Goal: Task Accomplishment & Management: Use online tool/utility

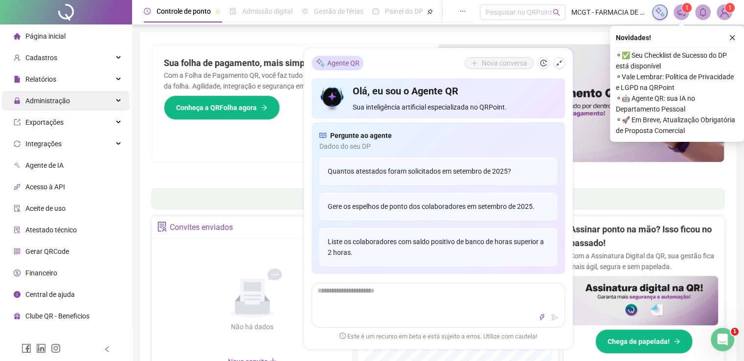
click at [78, 104] on div "Administração" at bounding box center [66, 101] width 128 height 20
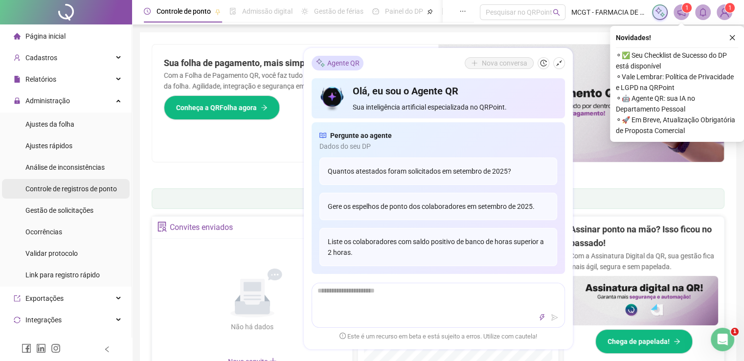
click at [71, 191] on span "Controle de registros de ponto" at bounding box center [70, 189] width 91 height 8
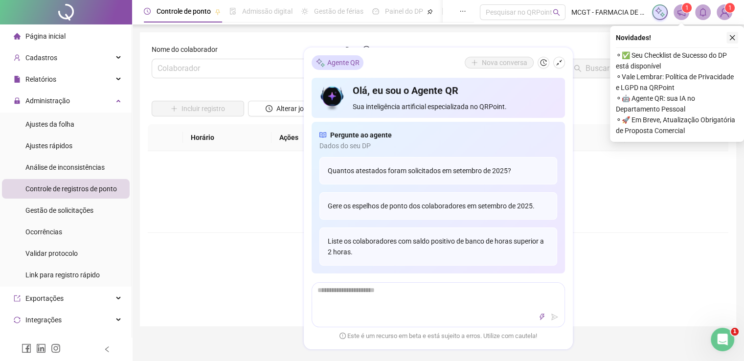
click at [733, 37] on icon "close" at bounding box center [731, 37] width 7 height 7
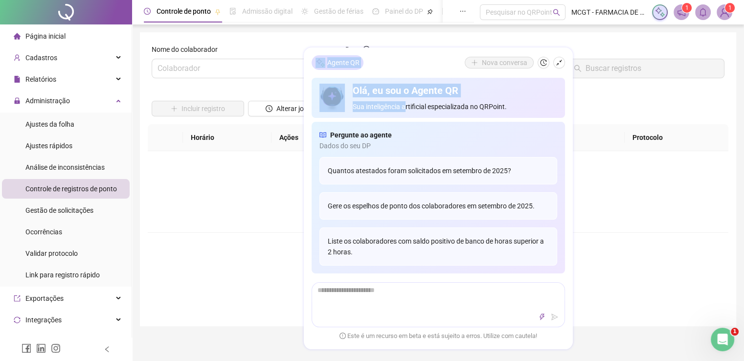
drag, startPoint x: 406, startPoint y: 67, endPoint x: 405, endPoint y: 119, distance: 52.3
click at [405, 119] on div "Agente QR Nova [PERSON_NAME], eu sou o Agente QR Sua inteligência artificial es…" at bounding box center [438, 198] width 269 height 301
click at [540, 64] on icon "history" at bounding box center [543, 63] width 6 height 6
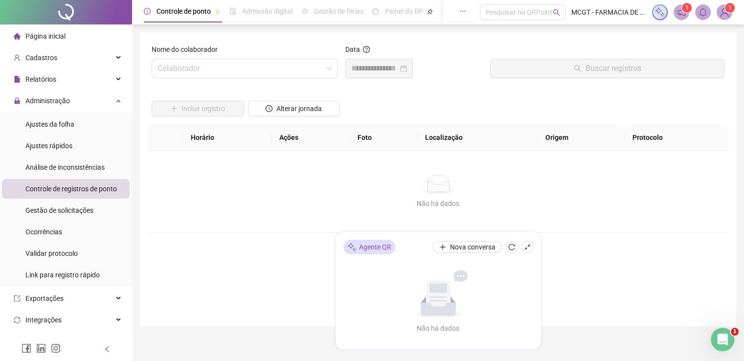
click at [217, 53] on label "Nome do colaborador" at bounding box center [188, 49] width 72 height 11
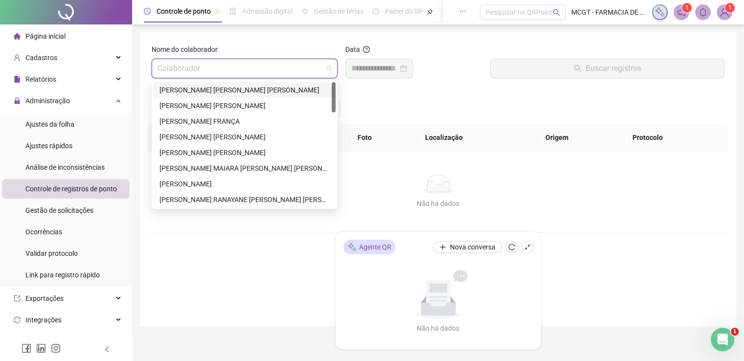
click at [219, 63] on input "search" at bounding box center [239, 68] width 165 height 19
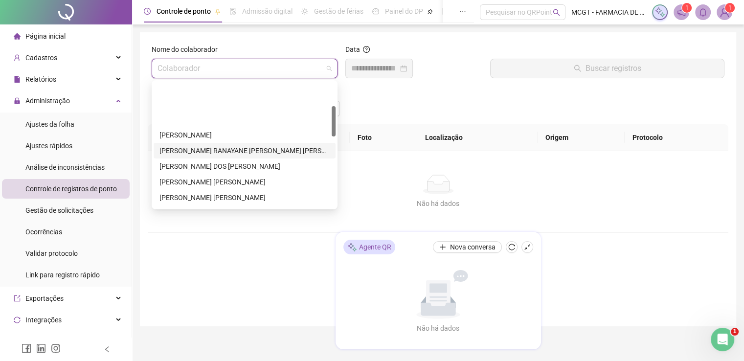
scroll to position [98, 0]
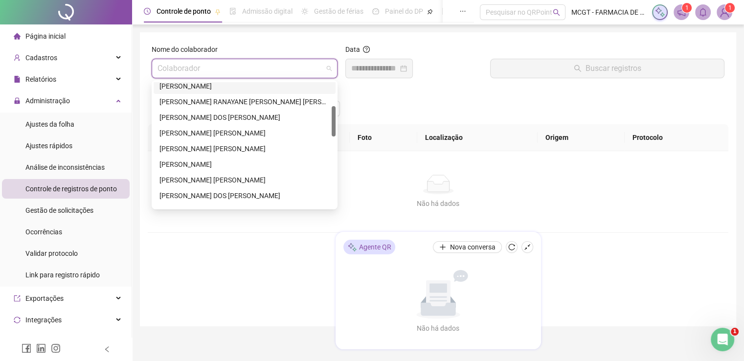
click at [231, 90] on div "[PERSON_NAME]" at bounding box center [244, 86] width 170 height 11
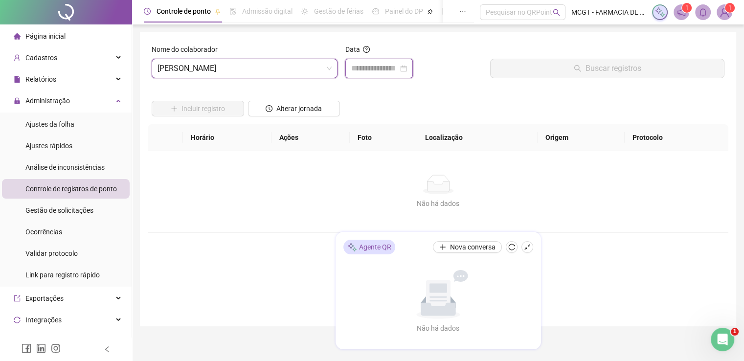
click at [391, 73] on input at bounding box center [374, 69] width 47 height 12
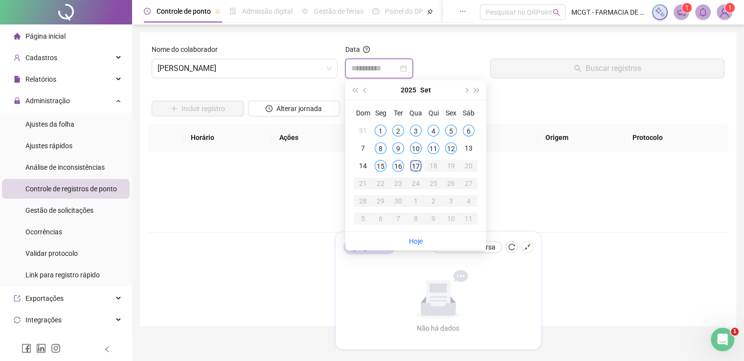
type input "**********"
click at [409, 169] on td "17" at bounding box center [416, 166] width 18 height 18
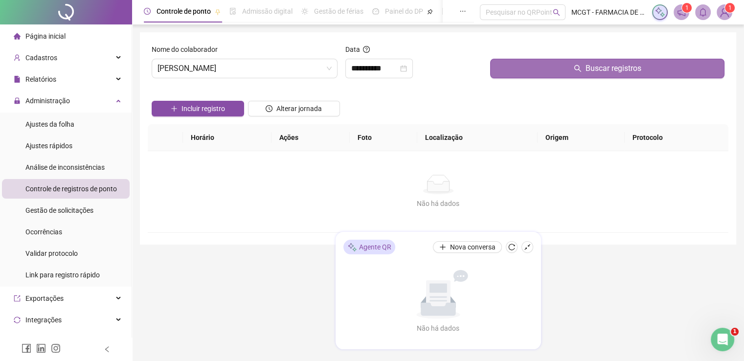
click at [594, 66] on span "Buscar registros" at bounding box center [613, 69] width 56 height 12
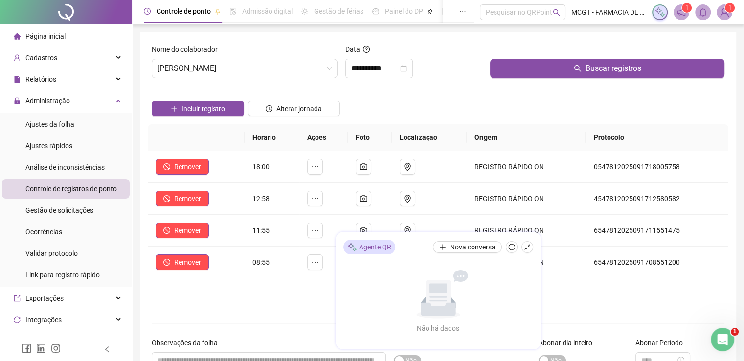
drag, startPoint x: 442, startPoint y: 261, endPoint x: 526, endPoint y: 296, distance: 91.4
click at [526, 296] on div "Agente QR Nova conversa Não há dados Não há dados" at bounding box center [437, 290] width 205 height 117
drag, startPoint x: 365, startPoint y: 316, endPoint x: 520, endPoint y: 309, distance: 155.1
click at [520, 309] on div "Agente QR Nova conversa Não há dados Não há dados" at bounding box center [437, 290] width 205 height 117
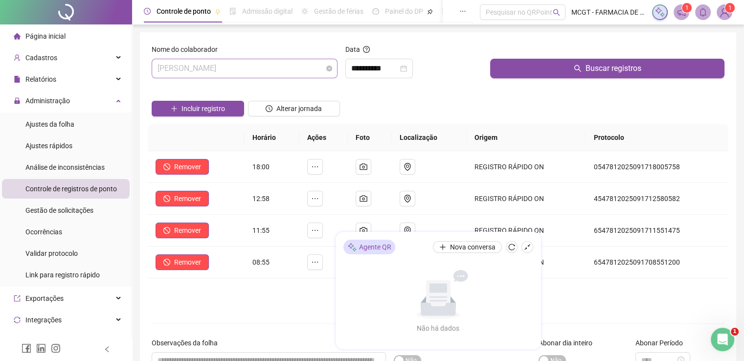
click at [296, 69] on span "[PERSON_NAME]" at bounding box center [244, 68] width 174 height 19
click at [291, 63] on span "[PERSON_NAME]" at bounding box center [244, 68] width 174 height 19
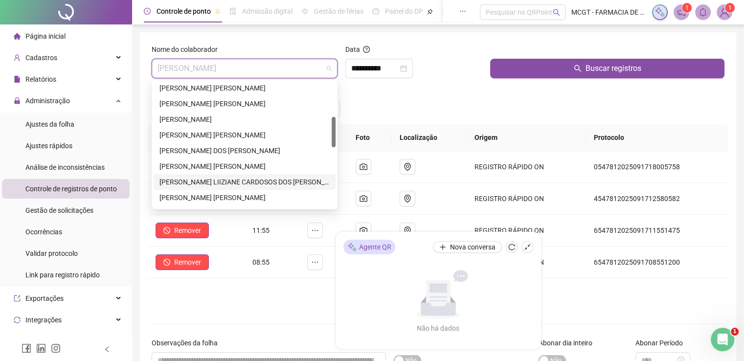
scroll to position [241, 0]
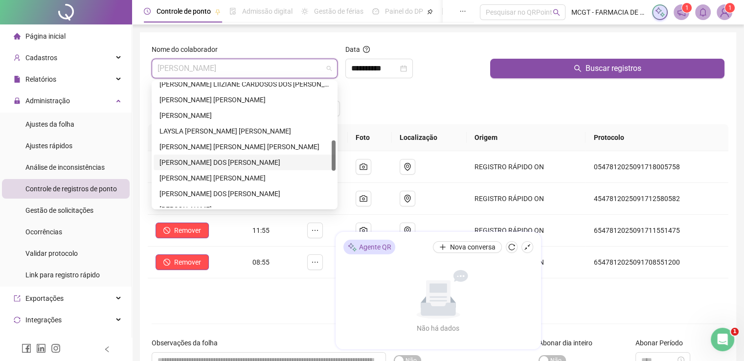
click at [246, 165] on div "[PERSON_NAME] DOS [PERSON_NAME]" at bounding box center [244, 162] width 170 height 11
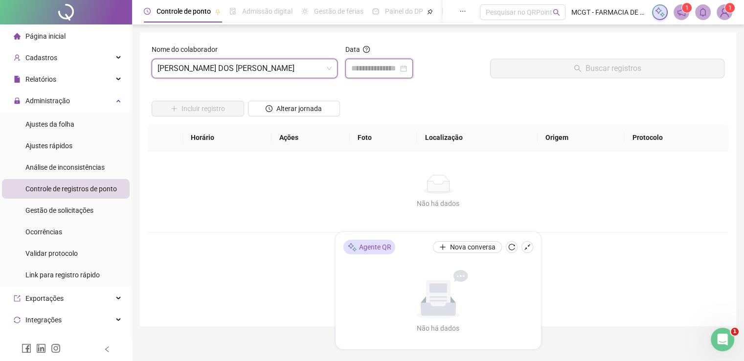
click at [371, 67] on input at bounding box center [374, 69] width 47 height 12
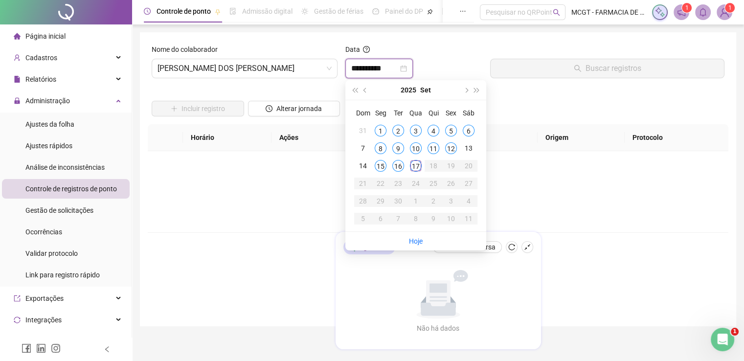
type input "**********"
click at [415, 169] on div "17" at bounding box center [416, 166] width 12 height 12
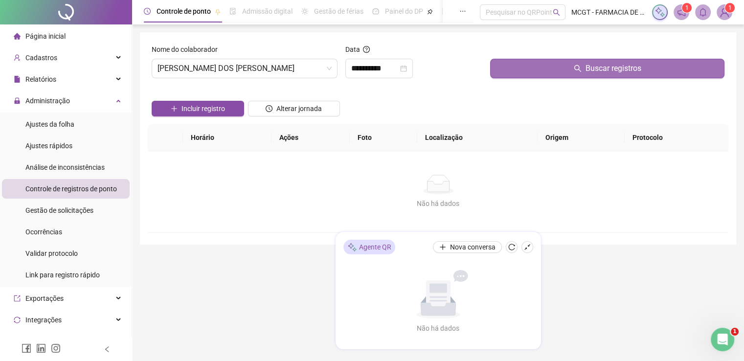
click at [610, 66] on span "Buscar registros" at bounding box center [613, 69] width 56 height 12
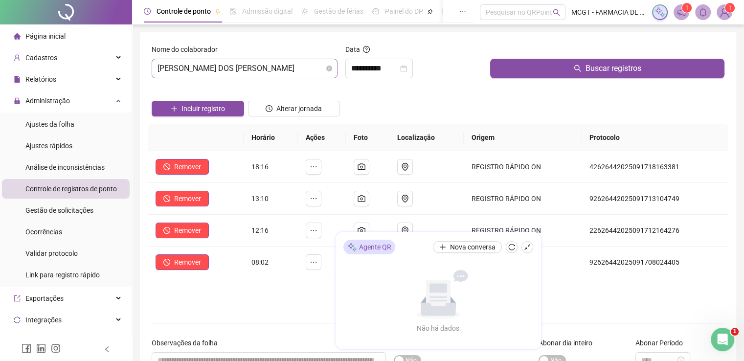
click at [297, 67] on span "[PERSON_NAME] DOS [PERSON_NAME]" at bounding box center [244, 68] width 174 height 19
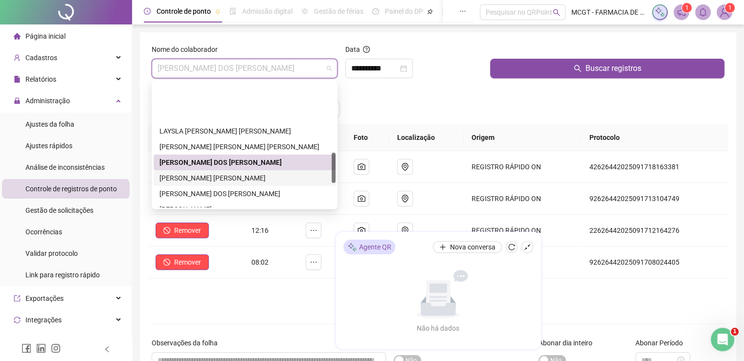
scroll to position [289, 0]
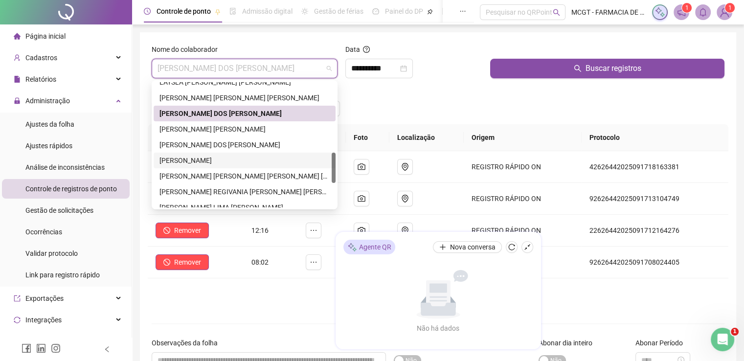
click at [251, 160] on div "[PERSON_NAME]" at bounding box center [244, 160] width 170 height 11
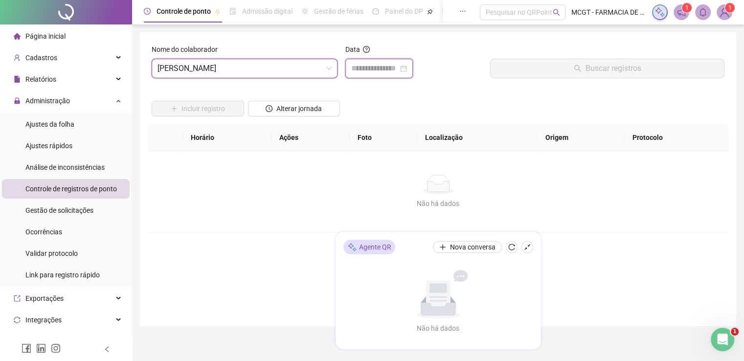
click at [391, 68] on input at bounding box center [374, 69] width 47 height 12
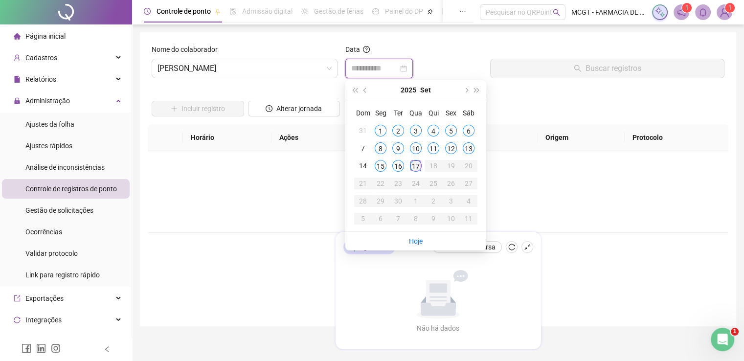
type input "**********"
click at [417, 157] on td "17" at bounding box center [416, 166] width 18 height 18
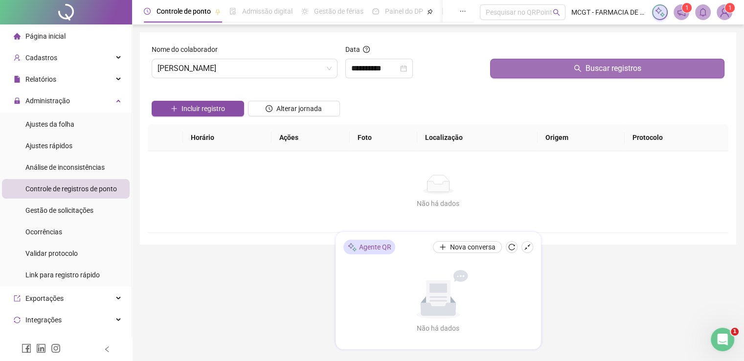
click at [581, 60] on button "Buscar registros" at bounding box center [607, 69] width 234 height 20
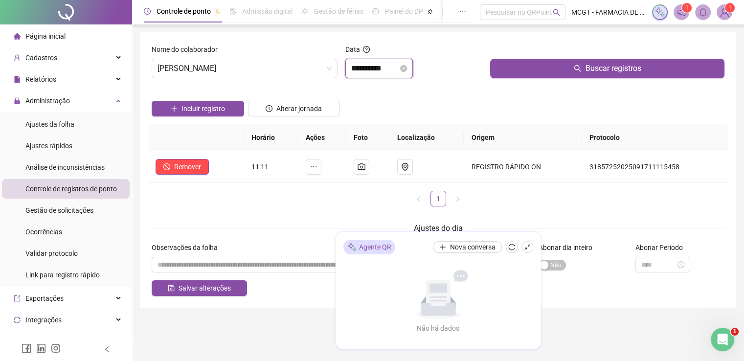
click at [398, 73] on input "**********" at bounding box center [374, 69] width 47 height 12
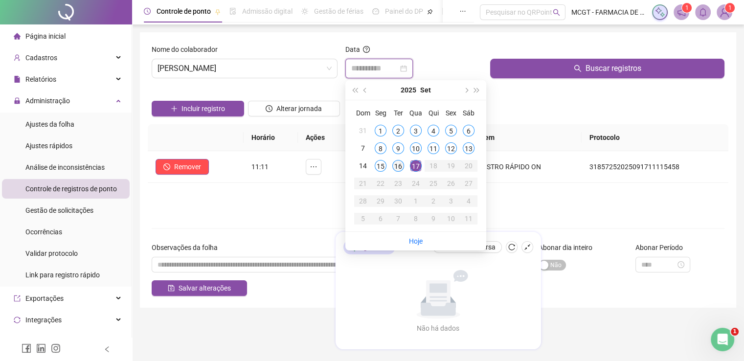
type input "**********"
click at [397, 160] on div "16" at bounding box center [398, 166] width 12 height 12
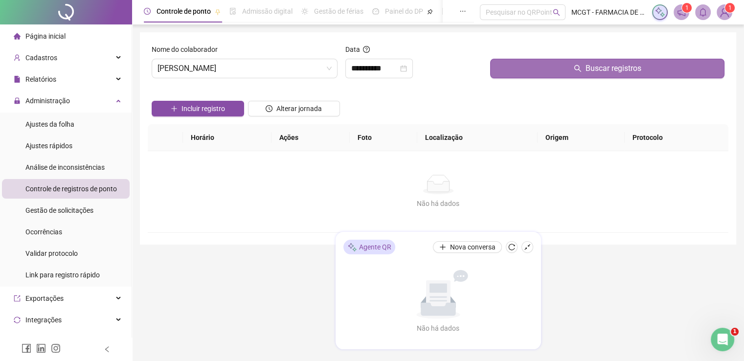
click at [555, 63] on button "Buscar registros" at bounding box center [607, 69] width 234 height 20
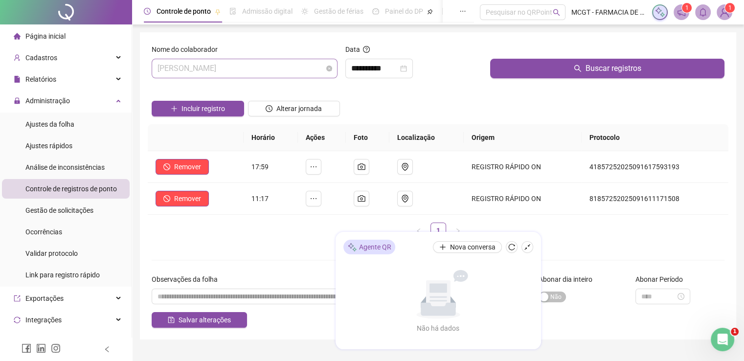
click at [290, 71] on span "[PERSON_NAME]" at bounding box center [244, 68] width 174 height 19
click at [294, 70] on span "[PERSON_NAME]" at bounding box center [244, 68] width 174 height 19
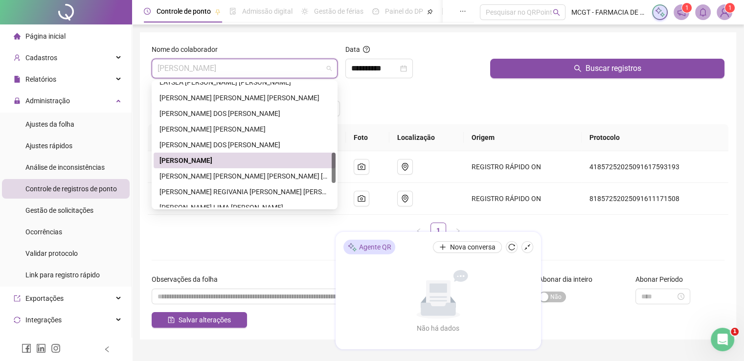
scroll to position [338, 0]
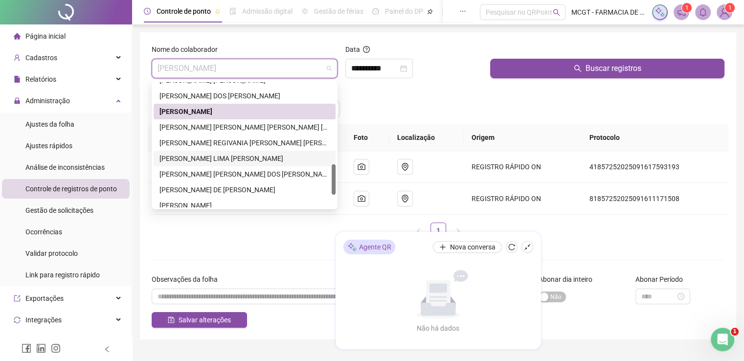
click at [234, 165] on div "[PERSON_NAME] LIMA [PERSON_NAME]" at bounding box center [245, 159] width 182 height 16
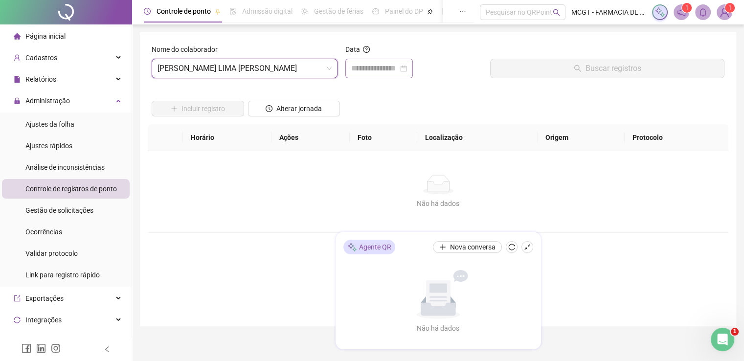
click at [348, 73] on div at bounding box center [378, 69] width 67 height 20
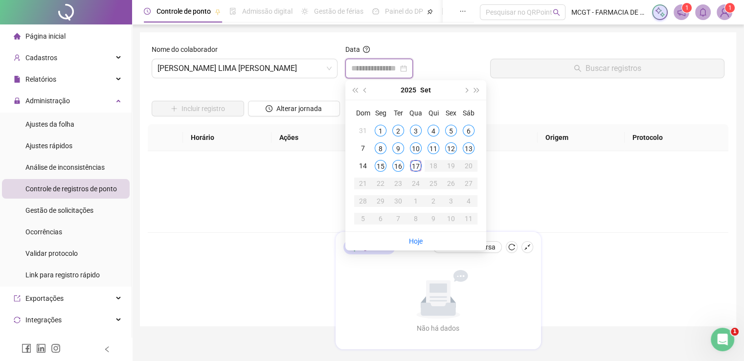
click at [374, 67] on input at bounding box center [374, 69] width 47 height 12
click at [420, 163] on div "17" at bounding box center [416, 166] width 12 height 12
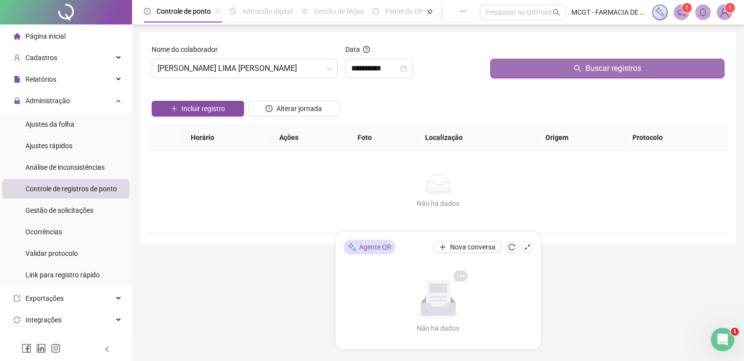
click at [668, 63] on button "Buscar registros" at bounding box center [607, 69] width 234 height 20
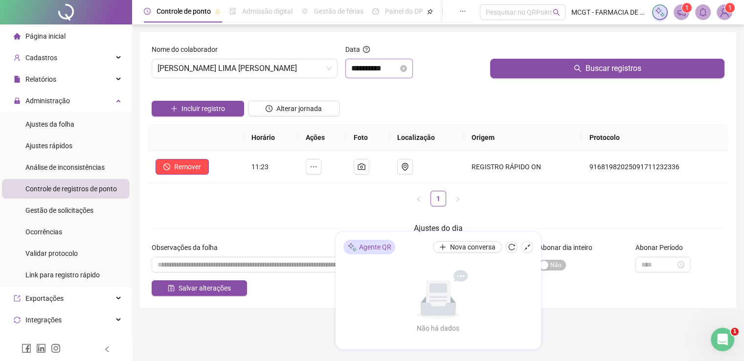
click at [398, 75] on div "**********" at bounding box center [378, 69] width 67 height 20
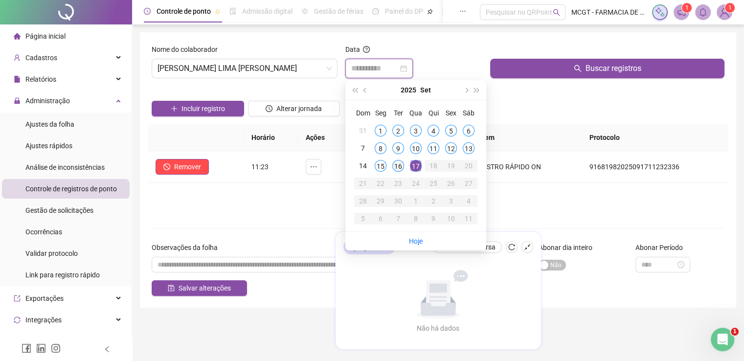
type input "**********"
click at [397, 160] on div "16" at bounding box center [398, 166] width 12 height 12
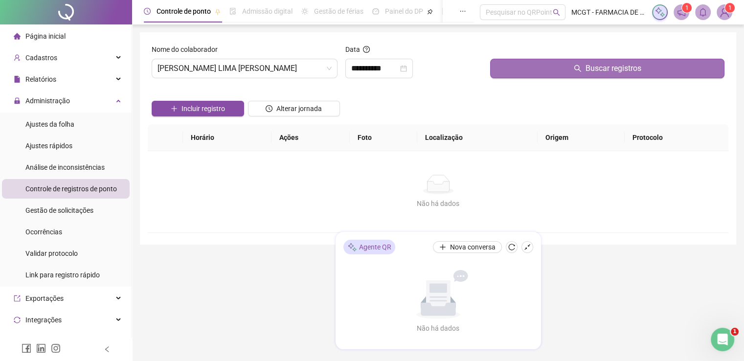
click at [529, 71] on button "Buscar registros" at bounding box center [607, 69] width 234 height 20
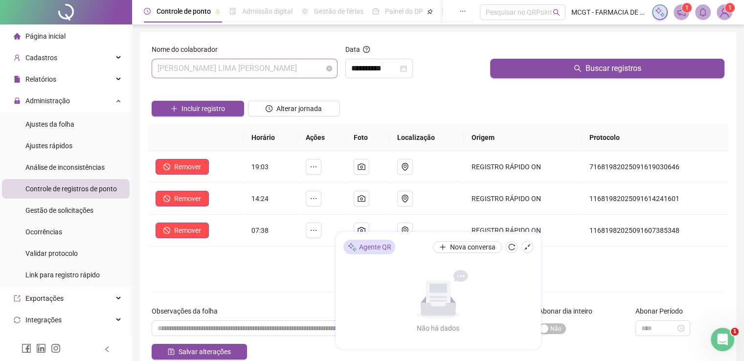
click at [295, 76] on span "[PERSON_NAME] LIMA [PERSON_NAME]" at bounding box center [244, 68] width 174 height 19
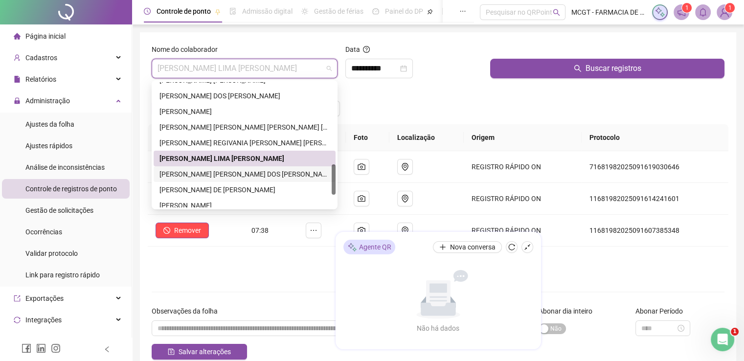
click at [252, 172] on div "[PERSON_NAME] [PERSON_NAME] DOS [PERSON_NAME]" at bounding box center [244, 174] width 170 height 11
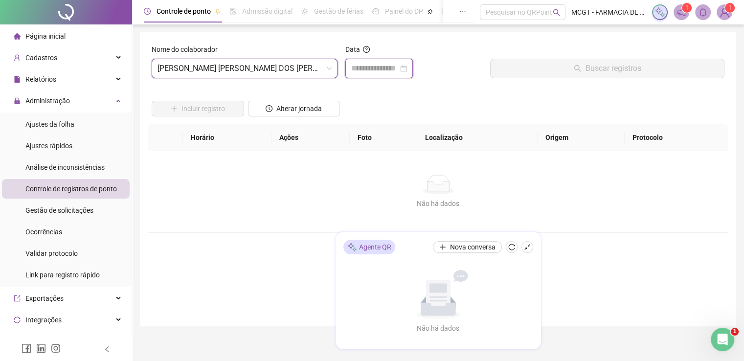
click at [381, 63] on input at bounding box center [374, 69] width 47 height 12
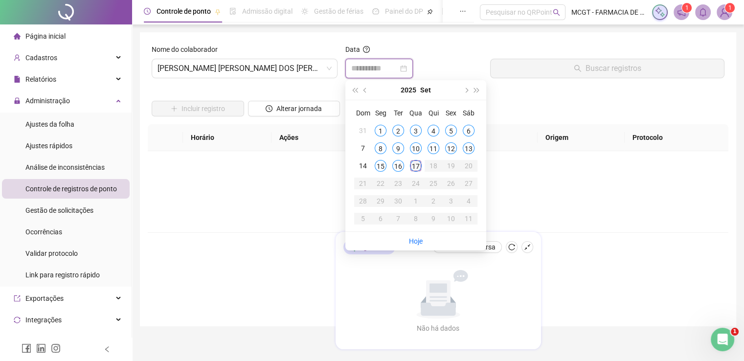
type input "**********"
click at [416, 167] on div "17" at bounding box center [416, 166] width 12 height 12
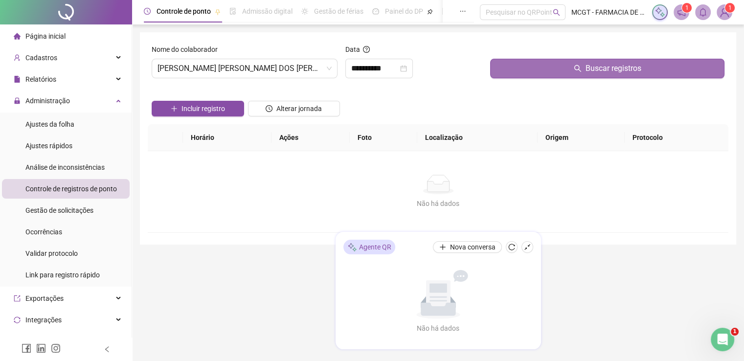
click at [570, 71] on button "Buscar registros" at bounding box center [607, 69] width 234 height 20
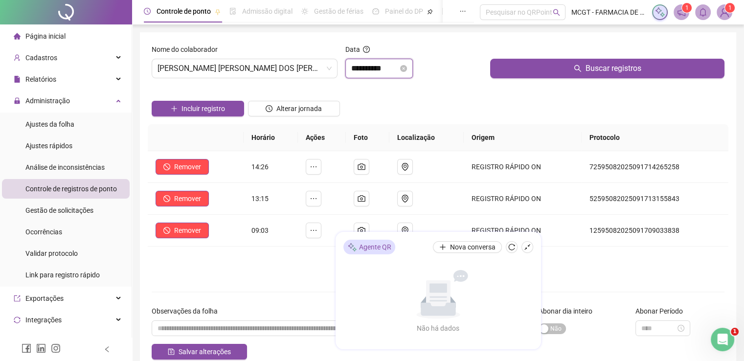
click at [396, 63] on input "**********" at bounding box center [374, 69] width 47 height 12
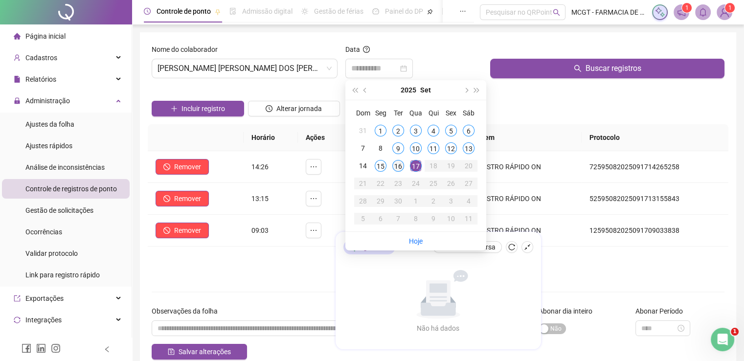
click at [399, 165] on div "16" at bounding box center [398, 166] width 12 height 12
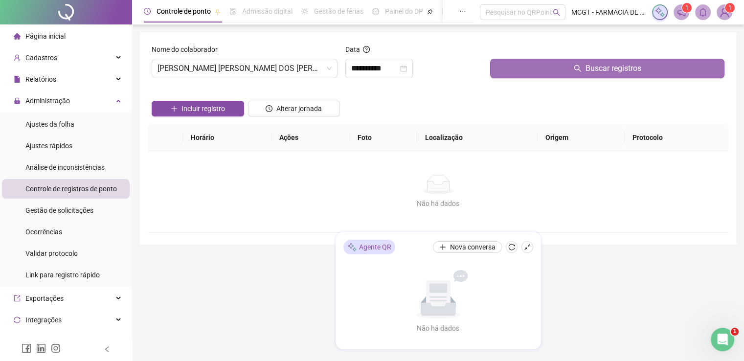
click at [557, 71] on button "Buscar registros" at bounding box center [607, 69] width 234 height 20
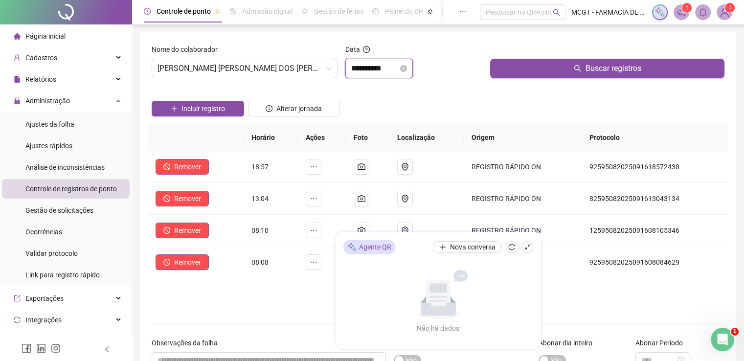
click at [392, 63] on input "**********" at bounding box center [374, 69] width 47 height 12
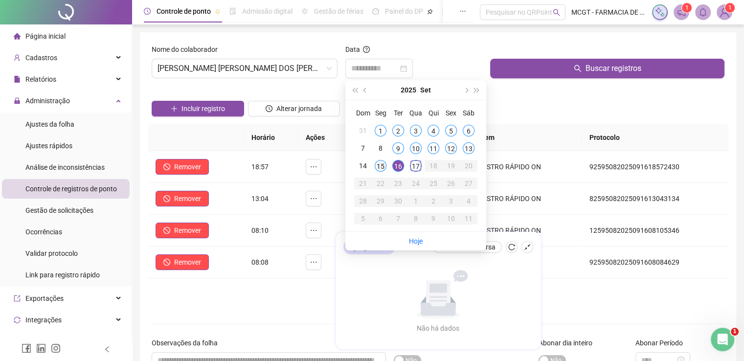
click at [381, 168] on div "15" at bounding box center [381, 166] width 12 height 12
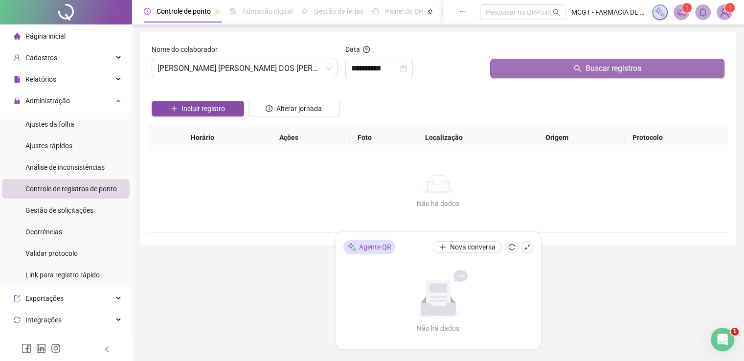
click at [618, 64] on span "Buscar registros" at bounding box center [613, 69] width 56 height 12
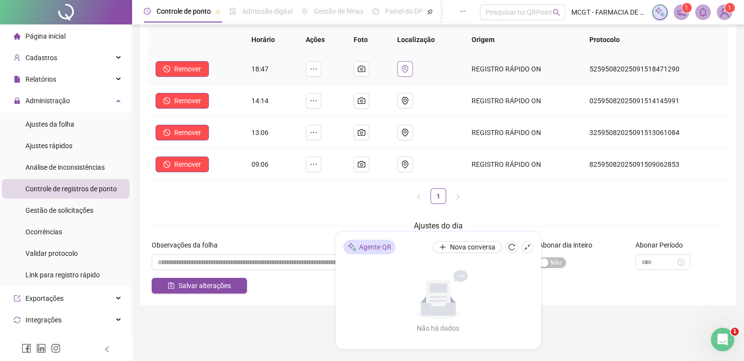
scroll to position [0, 0]
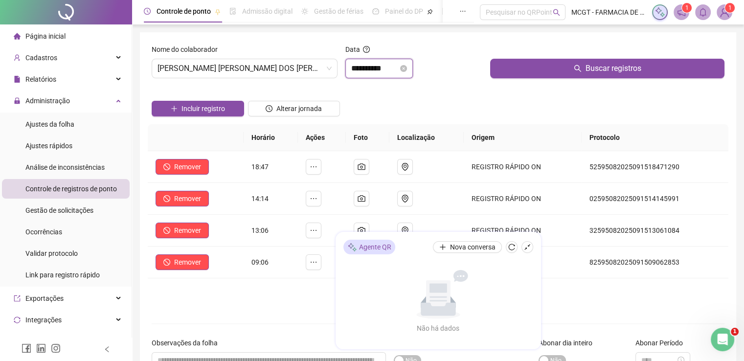
click at [391, 69] on input "**********" at bounding box center [374, 69] width 47 height 12
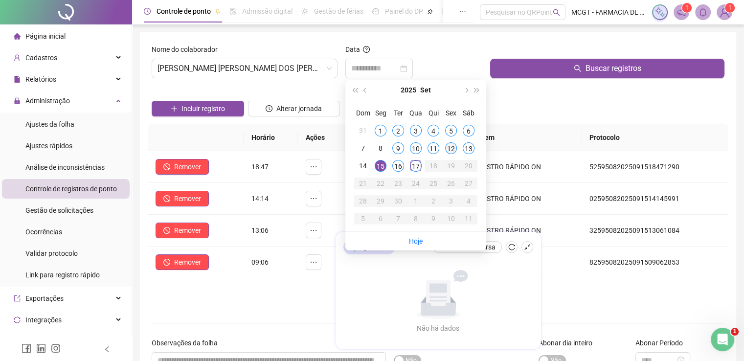
click at [446, 147] on div "12" at bounding box center [451, 148] width 12 height 12
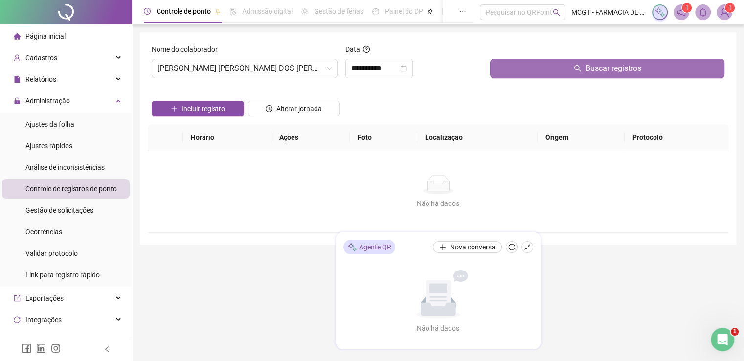
click at [571, 65] on button "Buscar registros" at bounding box center [607, 69] width 234 height 20
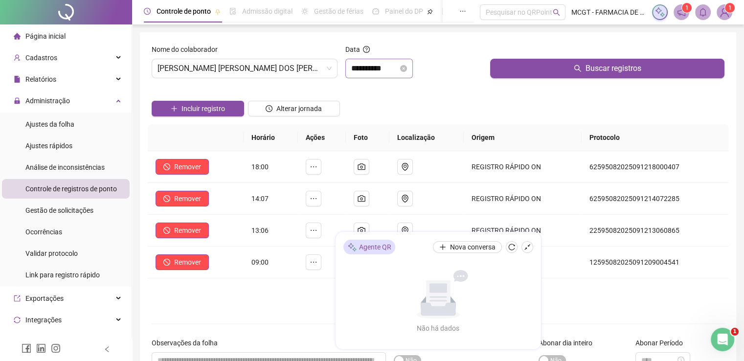
click at [395, 61] on div "**********" at bounding box center [378, 69] width 67 height 20
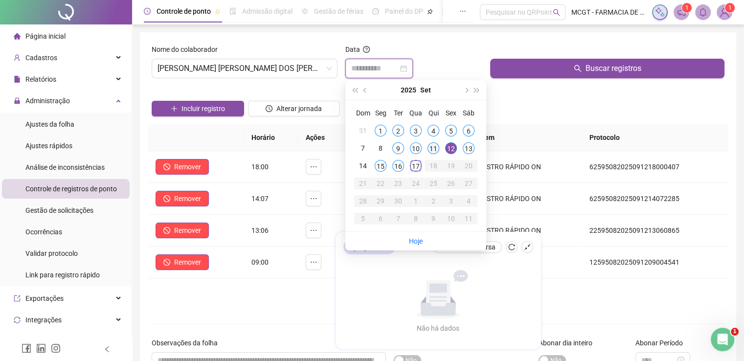
type input "**********"
click at [431, 150] on div "11" at bounding box center [433, 148] width 12 height 12
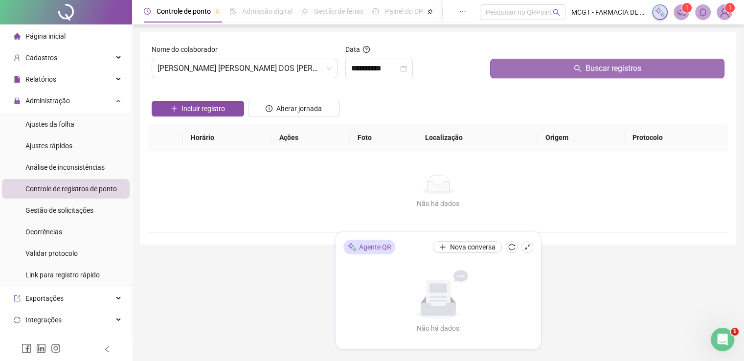
click at [609, 77] on button "Buscar registros" at bounding box center [607, 69] width 234 height 20
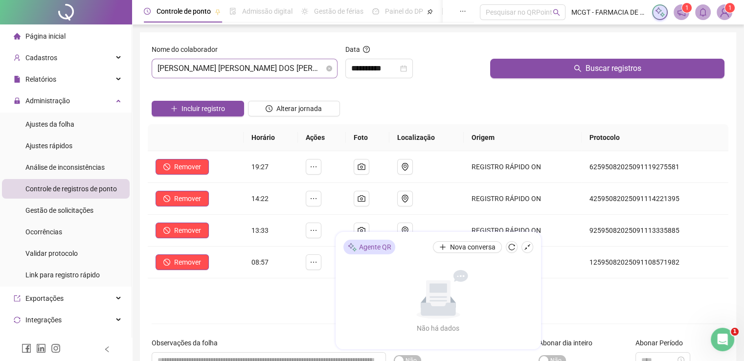
click at [315, 67] on span "[PERSON_NAME] [PERSON_NAME] DOS [PERSON_NAME]" at bounding box center [244, 68] width 174 height 19
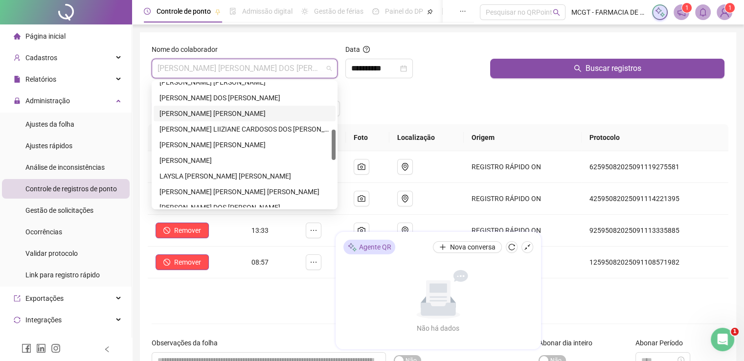
scroll to position [244, 0]
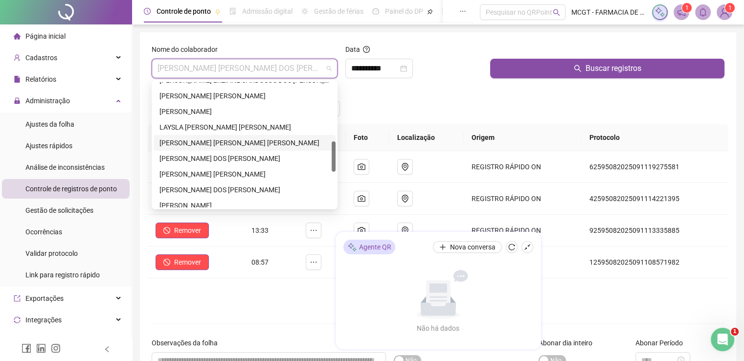
click at [232, 136] on div "[PERSON_NAME] [PERSON_NAME] [PERSON_NAME]" at bounding box center [245, 143] width 182 height 16
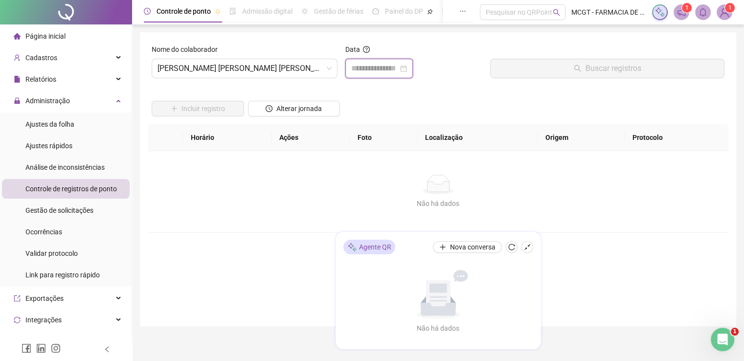
click at [371, 71] on input at bounding box center [374, 69] width 47 height 12
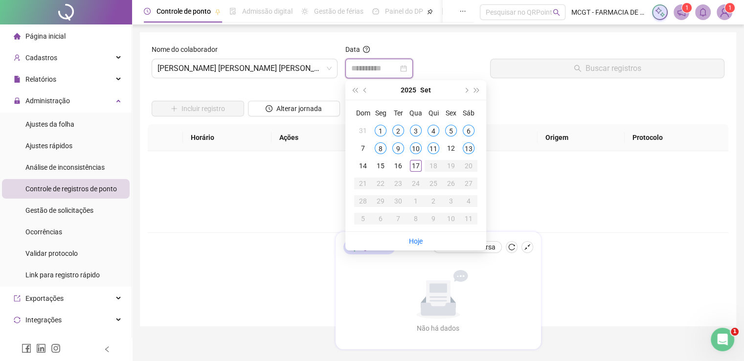
type input "**********"
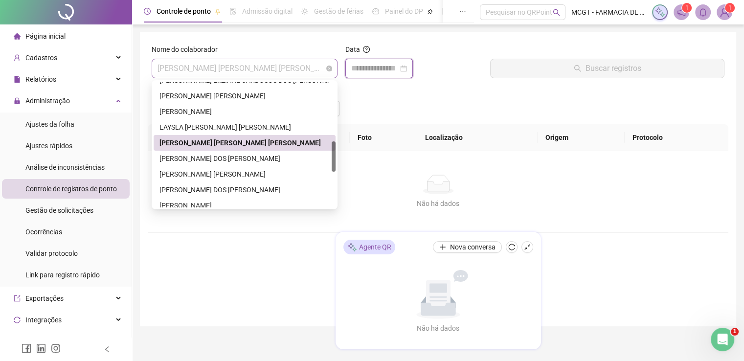
click at [268, 66] on span "[PERSON_NAME] [PERSON_NAME] [PERSON_NAME]" at bounding box center [244, 68] width 174 height 19
click at [261, 156] on div "[PERSON_NAME] DOS [PERSON_NAME]" at bounding box center [244, 158] width 170 height 11
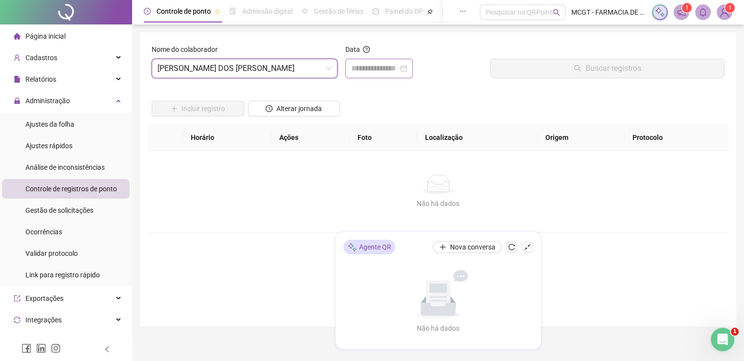
click at [406, 61] on div at bounding box center [378, 69] width 67 height 20
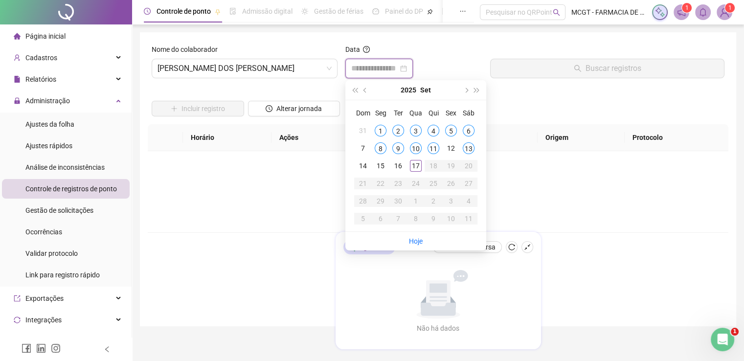
click at [384, 73] on input at bounding box center [374, 69] width 47 height 12
type input "**********"
click at [413, 165] on div "17" at bounding box center [416, 166] width 12 height 12
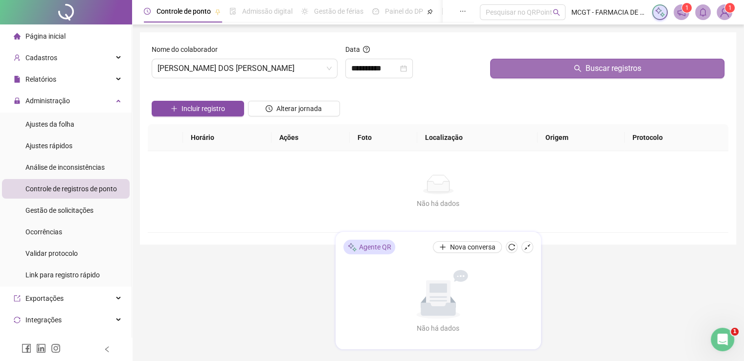
click at [559, 62] on button "Buscar registros" at bounding box center [607, 69] width 234 height 20
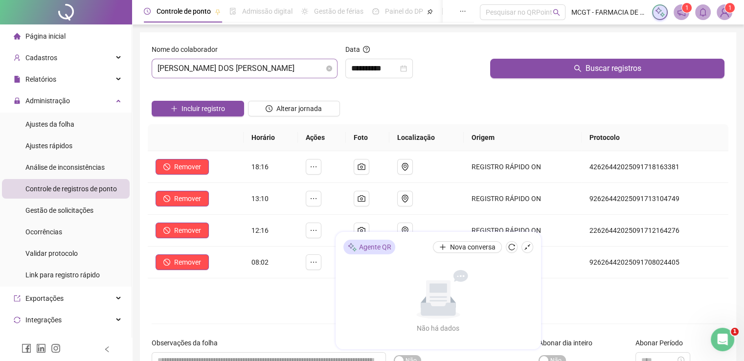
click at [284, 69] on span "[PERSON_NAME] DOS [PERSON_NAME]" at bounding box center [244, 68] width 174 height 19
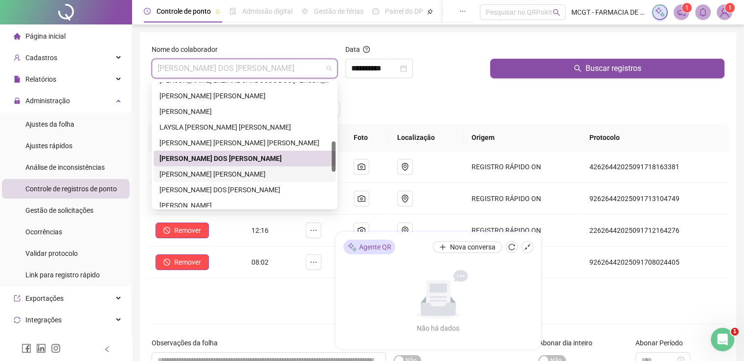
click at [235, 173] on div "[PERSON_NAME] [PERSON_NAME]" at bounding box center [244, 174] width 170 height 11
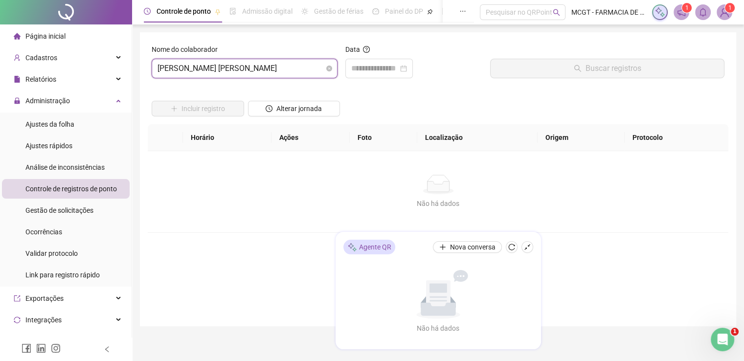
click at [290, 68] on span "[PERSON_NAME] [PERSON_NAME]" at bounding box center [244, 68] width 174 height 19
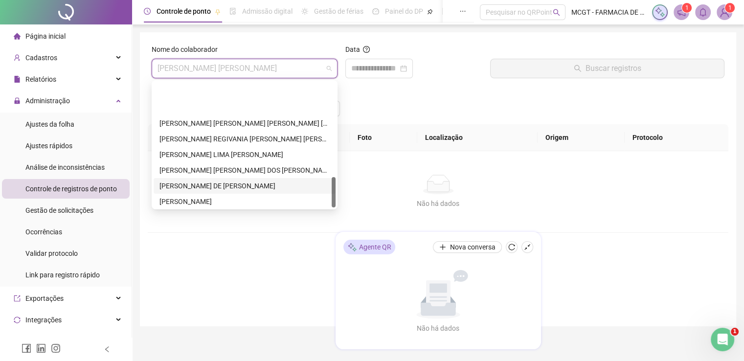
scroll to position [391, 0]
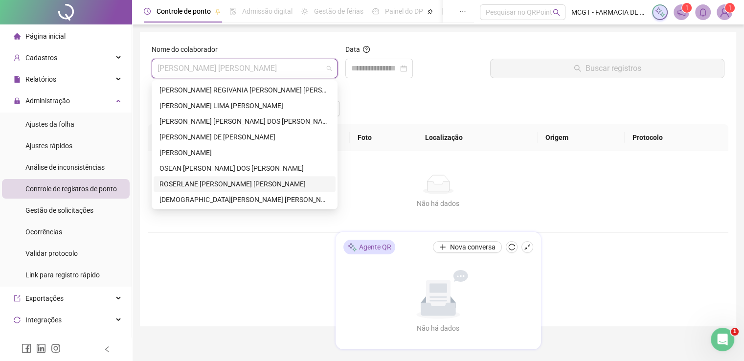
click at [227, 181] on div "ROSERLANE [PERSON_NAME] [PERSON_NAME]" at bounding box center [244, 183] width 170 height 11
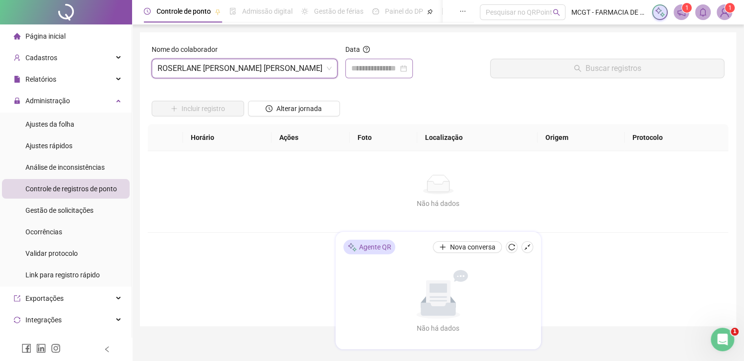
click at [370, 59] on div at bounding box center [378, 69] width 67 height 20
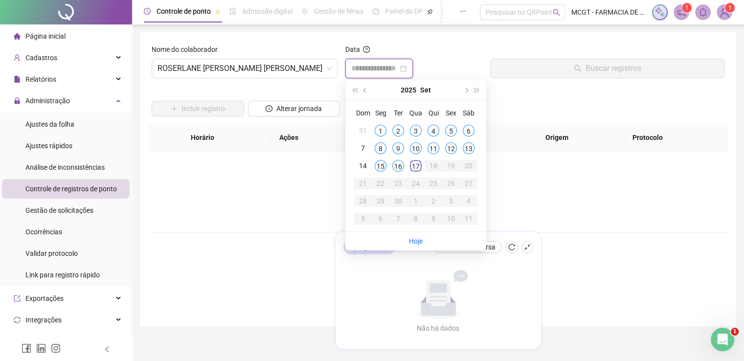
click at [368, 76] on div at bounding box center [378, 69] width 67 height 20
type input "**********"
click at [413, 165] on div "17" at bounding box center [416, 166] width 12 height 12
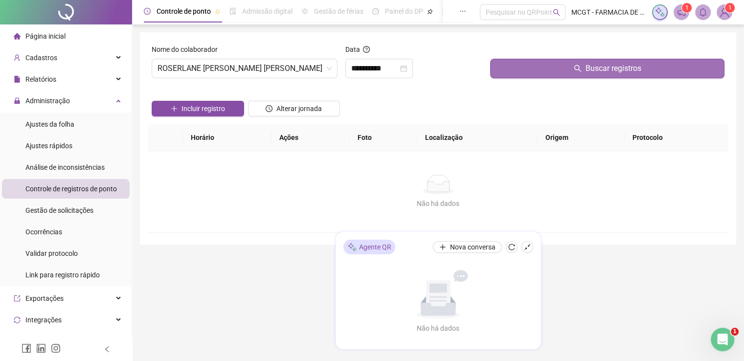
click at [580, 66] on icon "search" at bounding box center [578, 69] width 8 height 8
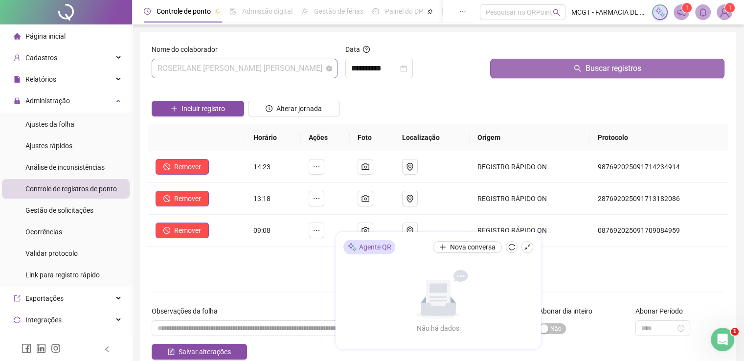
click at [277, 70] on span "ROSERLANE [PERSON_NAME] [PERSON_NAME]" at bounding box center [244, 68] width 174 height 19
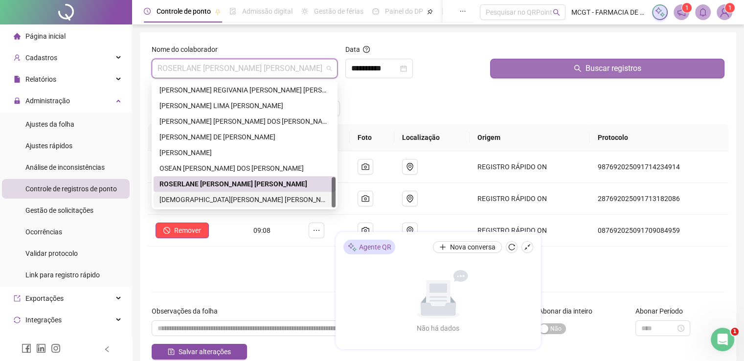
click at [243, 205] on div "[DEMOGRAPHIC_DATA][PERSON_NAME] [PERSON_NAME]" at bounding box center [245, 200] width 182 height 16
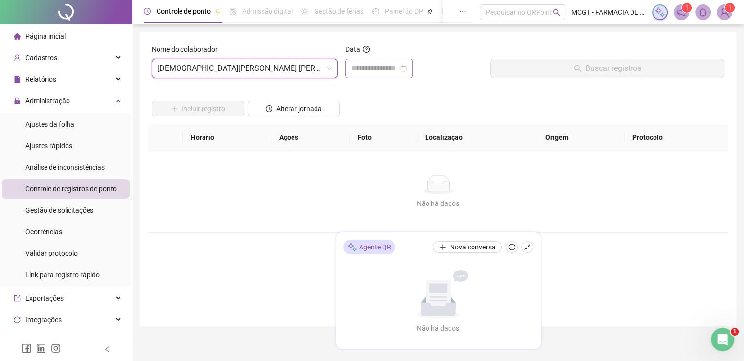
click at [385, 60] on div at bounding box center [378, 69] width 67 height 20
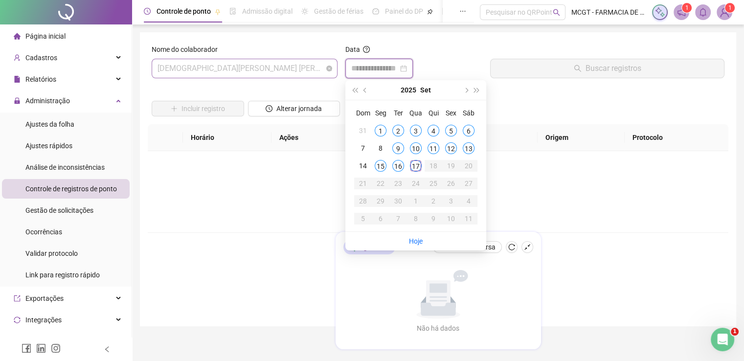
click at [262, 70] on span "[DEMOGRAPHIC_DATA][PERSON_NAME] [PERSON_NAME]" at bounding box center [244, 68] width 174 height 19
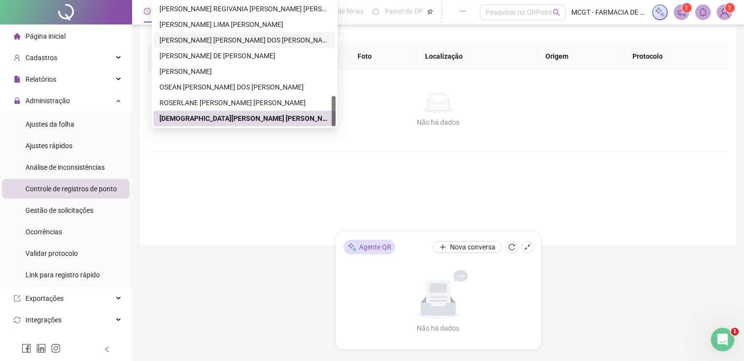
scroll to position [125, 0]
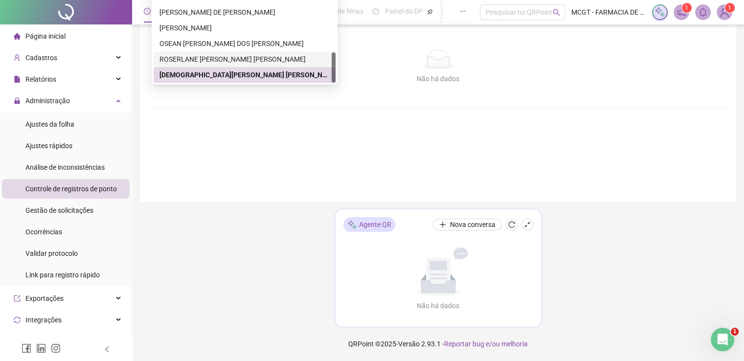
click at [239, 61] on div "ROSERLANE [PERSON_NAME] [PERSON_NAME]" at bounding box center [244, 59] width 170 height 11
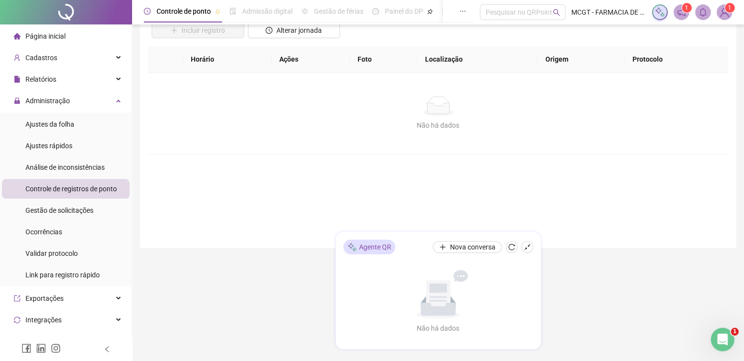
scroll to position [27, 0]
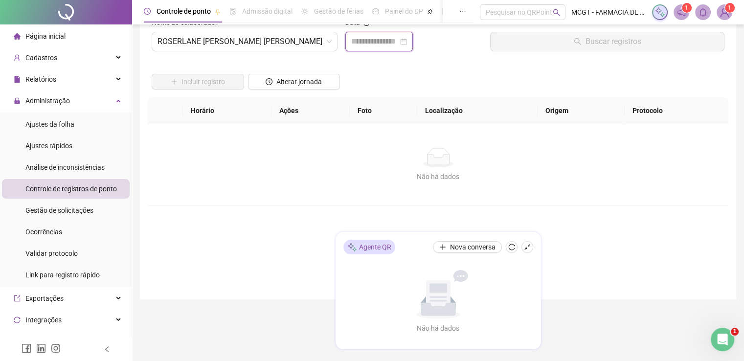
click at [384, 40] on input at bounding box center [374, 42] width 47 height 12
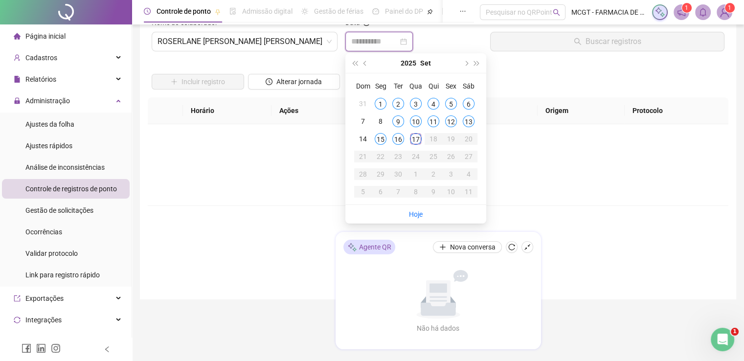
type input "**********"
click at [378, 138] on div "15" at bounding box center [381, 139] width 12 height 12
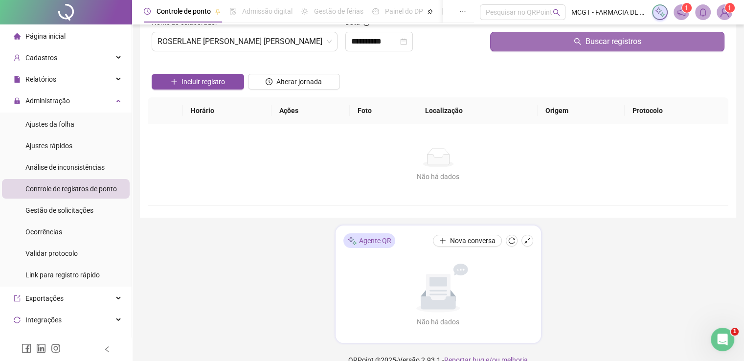
click at [550, 42] on button "Buscar registros" at bounding box center [607, 42] width 234 height 20
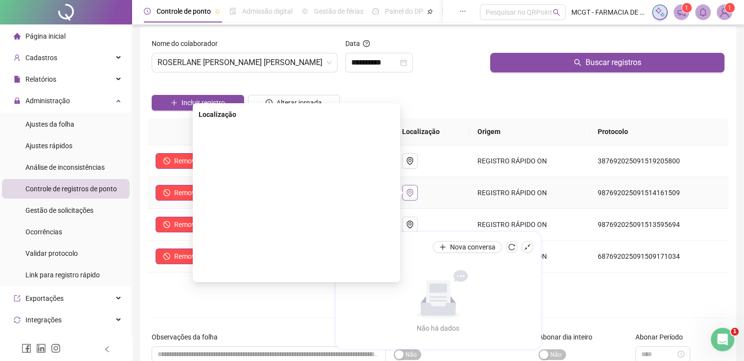
scroll to position [0, 0]
